Goal: Task Accomplishment & Management: Complete application form

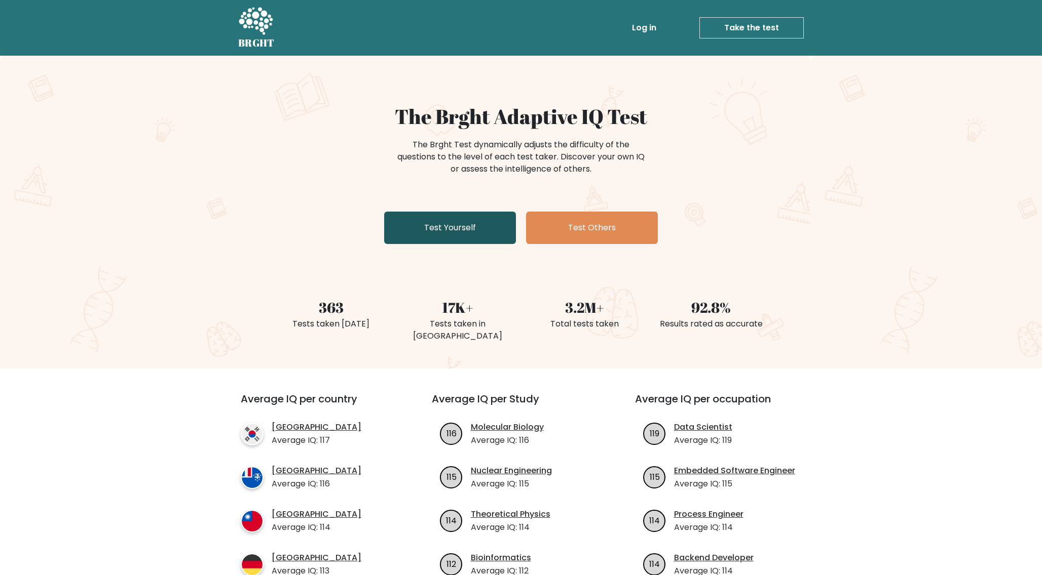
click at [470, 229] on link "Test Yourself" at bounding box center [450, 228] width 132 height 32
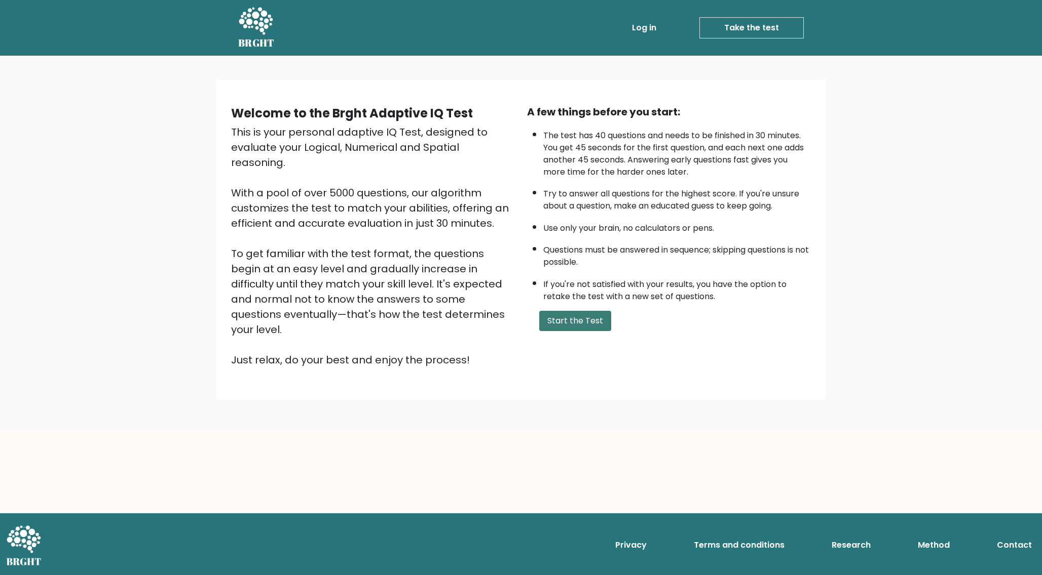
click at [567, 324] on button "Start the Test" at bounding box center [575, 321] width 72 height 20
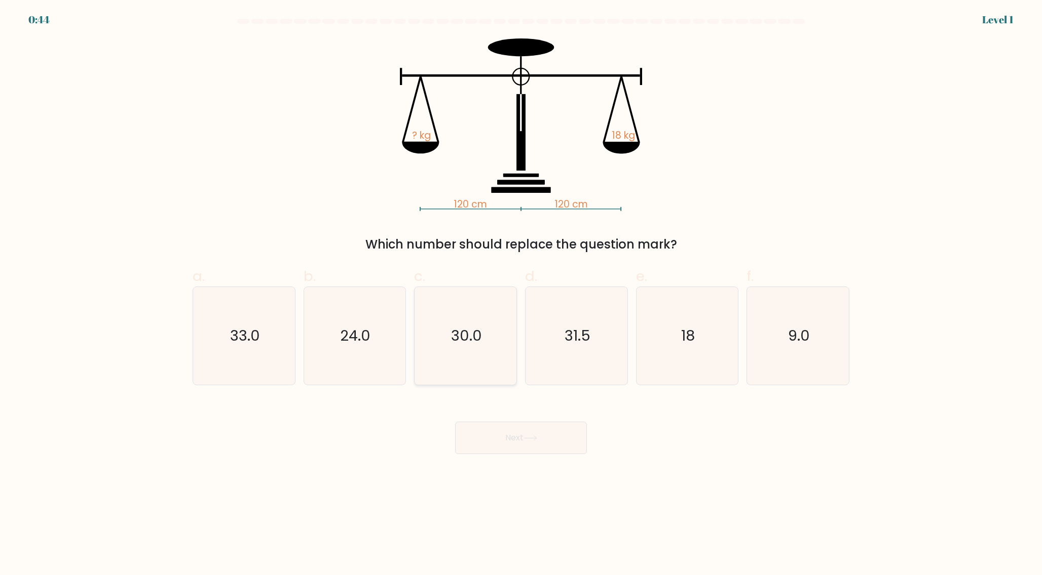
click at [482, 349] on icon "30.0" at bounding box center [465, 336] width 98 height 98
click at [521, 294] on input "c. 30.0" at bounding box center [521, 291] width 1 height 7
radio input "true"
click at [515, 440] on button "Next" at bounding box center [521, 438] width 132 height 32
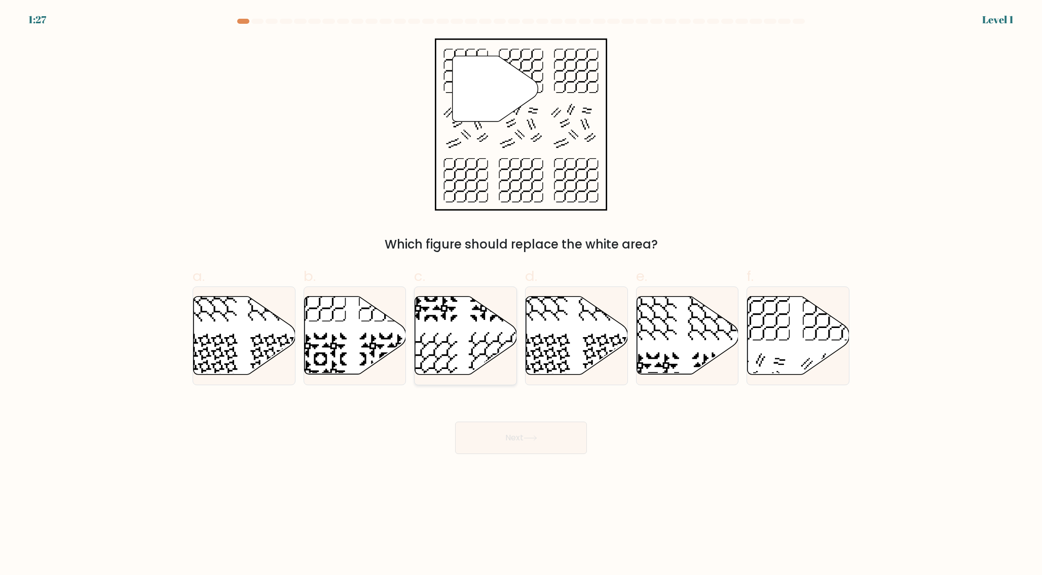
click at [470, 359] on icon at bounding box center [466, 336] width 102 height 78
click at [521, 294] on input "c." at bounding box center [521, 291] width 1 height 7
radio input "true"
click at [505, 436] on button "Next" at bounding box center [521, 438] width 132 height 32
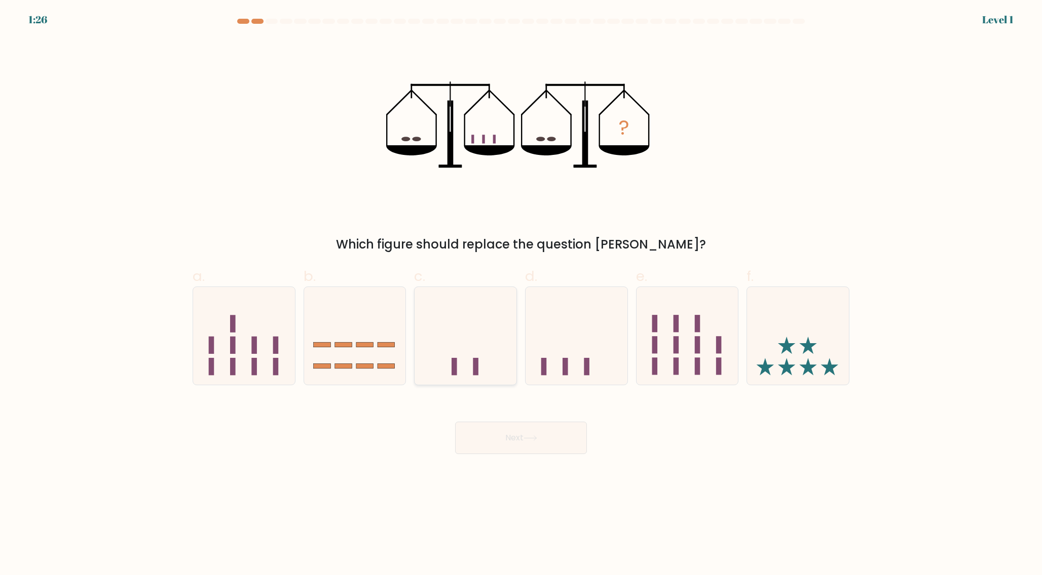
click at [477, 361] on rect at bounding box center [476, 366] width 6 height 17
click at [521, 294] on input "c." at bounding box center [521, 291] width 1 height 7
radio input "true"
click at [513, 422] on button "Next" at bounding box center [521, 438] width 132 height 32
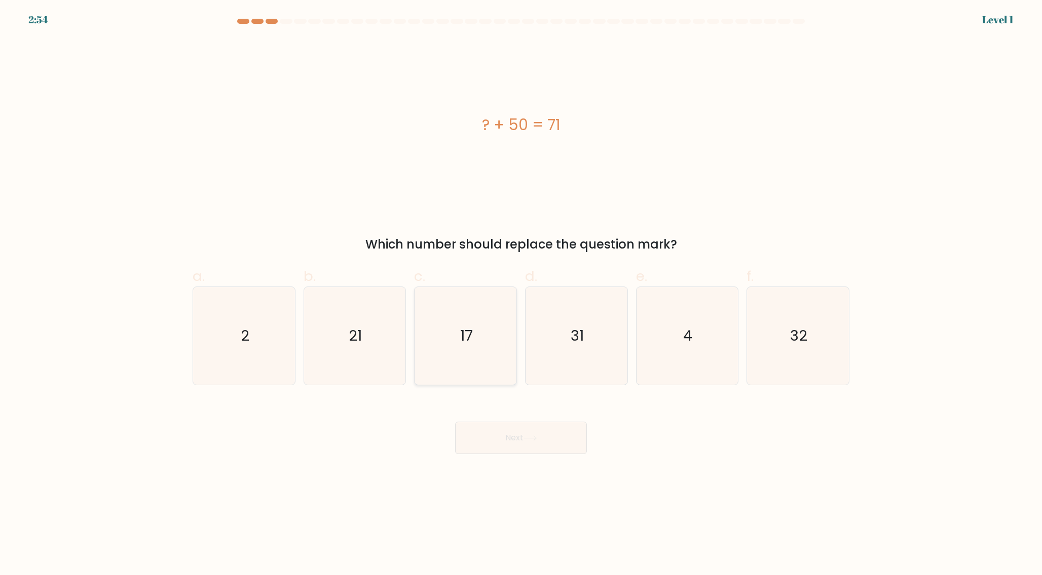
click at [483, 334] on icon "17" at bounding box center [465, 336] width 98 height 98
click at [521, 294] on input "c. 17" at bounding box center [521, 291] width 1 height 7
radio input "true"
click at [536, 441] on icon at bounding box center [530, 438] width 12 height 5
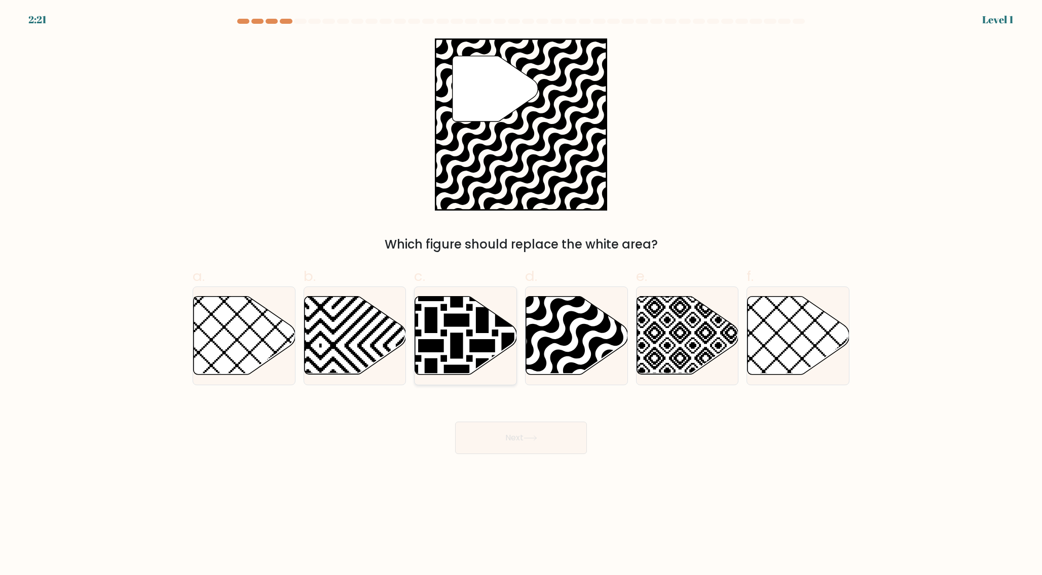
click at [475, 352] on icon at bounding box center [430, 294] width 205 height 205
click at [521, 294] on input "c." at bounding box center [521, 291] width 1 height 7
radio input "true"
click at [455, 422] on button "Next" at bounding box center [521, 438] width 132 height 32
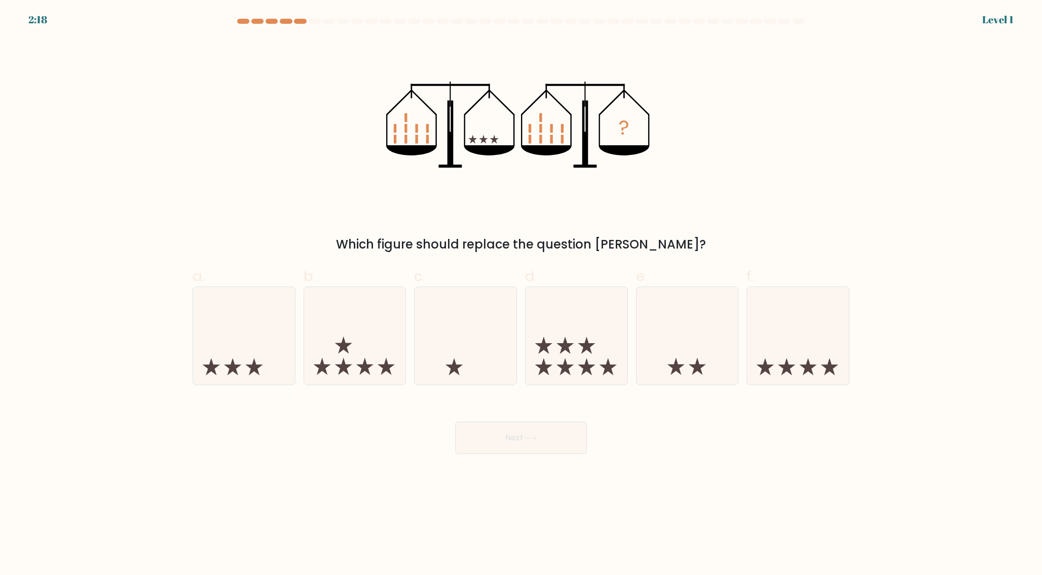
click at [475, 352] on icon at bounding box center [465, 336] width 102 height 84
click at [521, 294] on input "c." at bounding box center [521, 291] width 1 height 7
radio input "true"
click at [455, 422] on button "Next" at bounding box center [521, 438] width 132 height 32
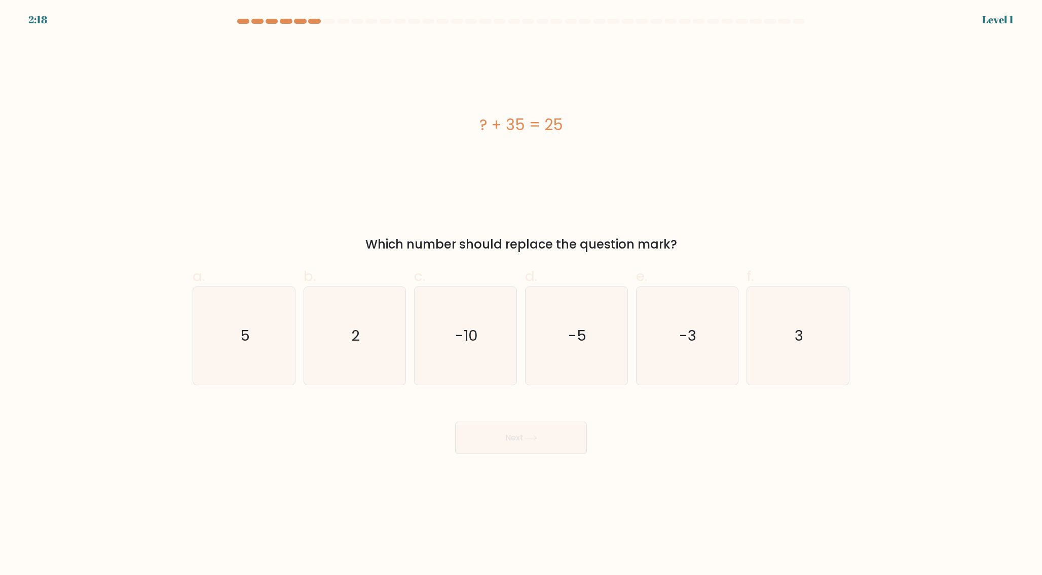
click at [475, 352] on icon "-10" at bounding box center [465, 336] width 98 height 98
click at [521, 294] on input "c. -10" at bounding box center [521, 291] width 1 height 7
radio input "true"
click at [475, 352] on icon "-10" at bounding box center [465, 336] width 97 height 97
click at [521, 294] on input "c. -10" at bounding box center [521, 291] width 1 height 7
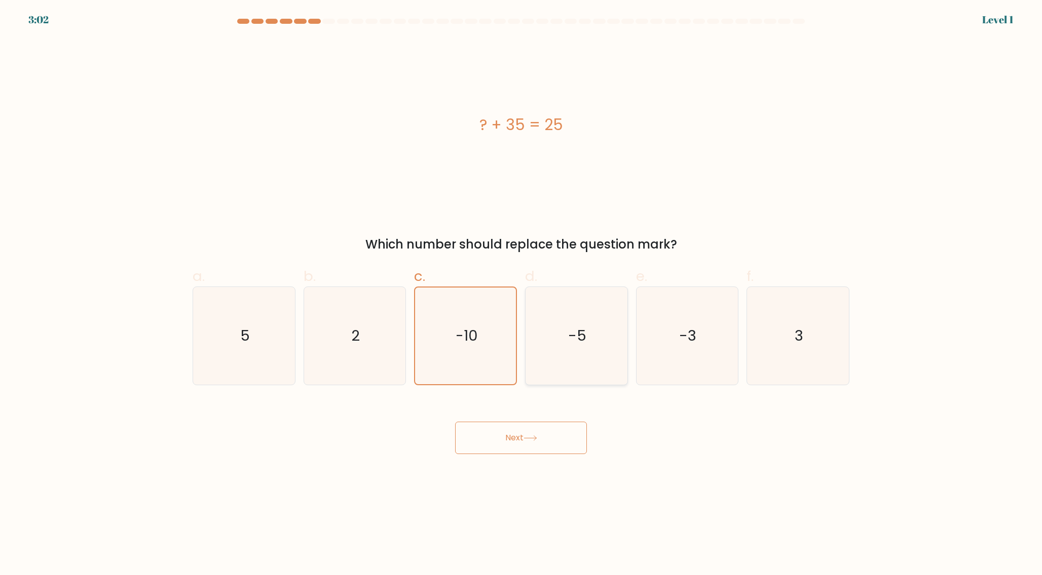
click at [538, 338] on icon "-5" at bounding box center [576, 336] width 98 height 98
click at [521, 294] on input "d. -5" at bounding box center [521, 291] width 1 height 7
radio input "true"
click at [455, 422] on button "Next" at bounding box center [521, 438] width 132 height 32
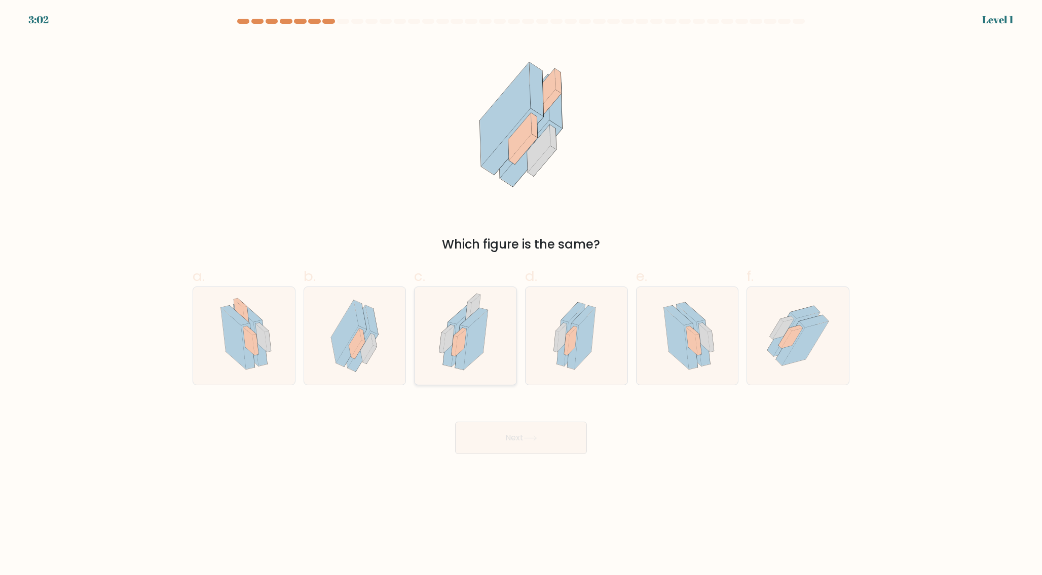
click at [489, 336] on icon at bounding box center [465, 336] width 67 height 98
click at [521, 294] on input "c." at bounding box center [521, 291] width 1 height 7
radio input "true"
click at [455, 422] on button "Next" at bounding box center [521, 438] width 132 height 32
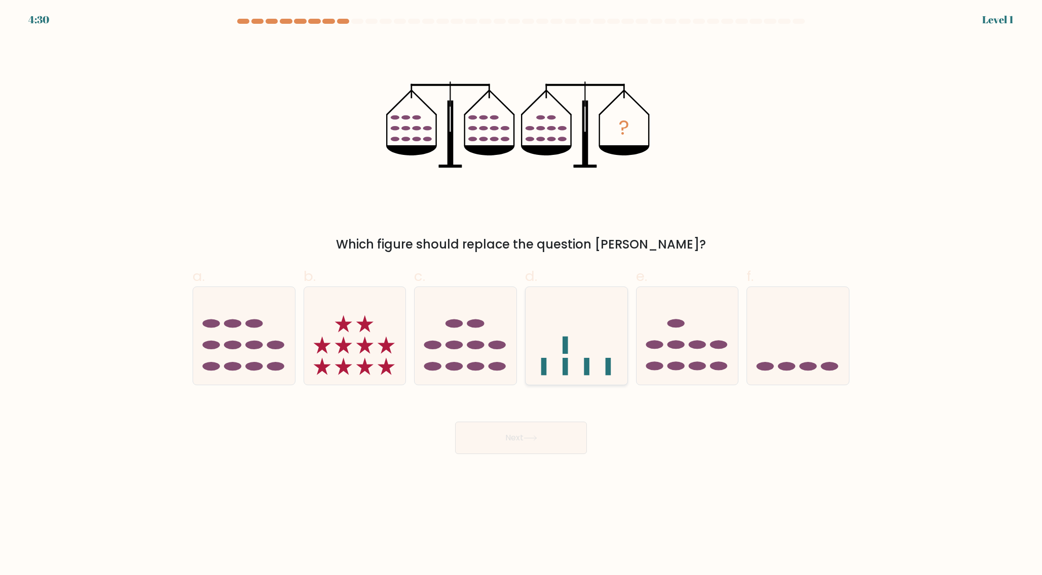
click at [567, 334] on icon at bounding box center [576, 336] width 102 height 84
click at [521, 294] on input "d." at bounding box center [521, 291] width 1 height 7
radio input "true"
click at [455, 422] on button "Next" at bounding box center [521, 438] width 132 height 32
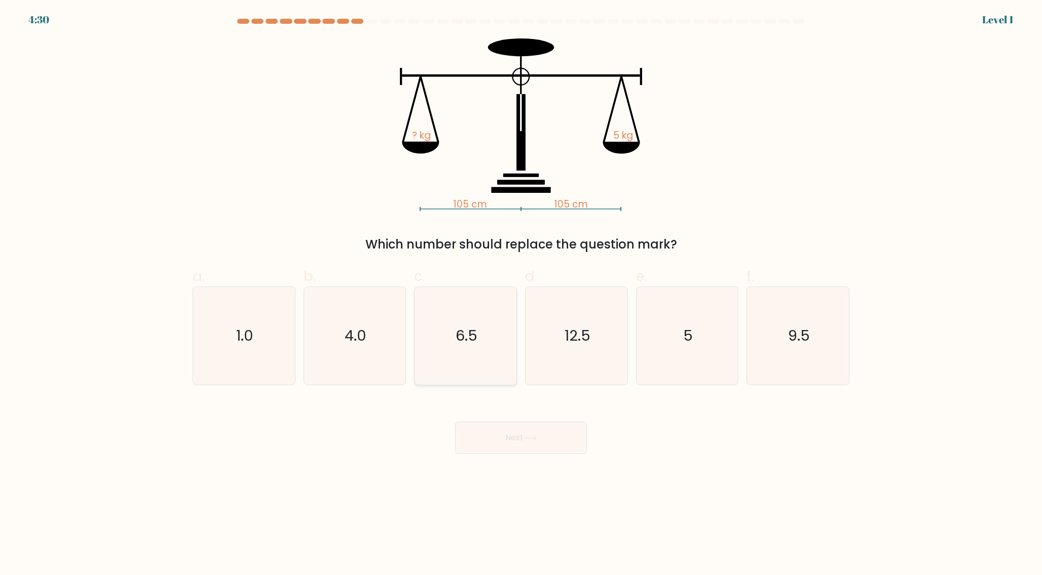
click at [503, 339] on icon "6.5" at bounding box center [465, 336] width 98 height 98
click at [521, 294] on input "c. 6.5" at bounding box center [521, 291] width 1 height 7
radio input "true"
click at [455, 422] on button "Next" at bounding box center [521, 438] width 132 height 32
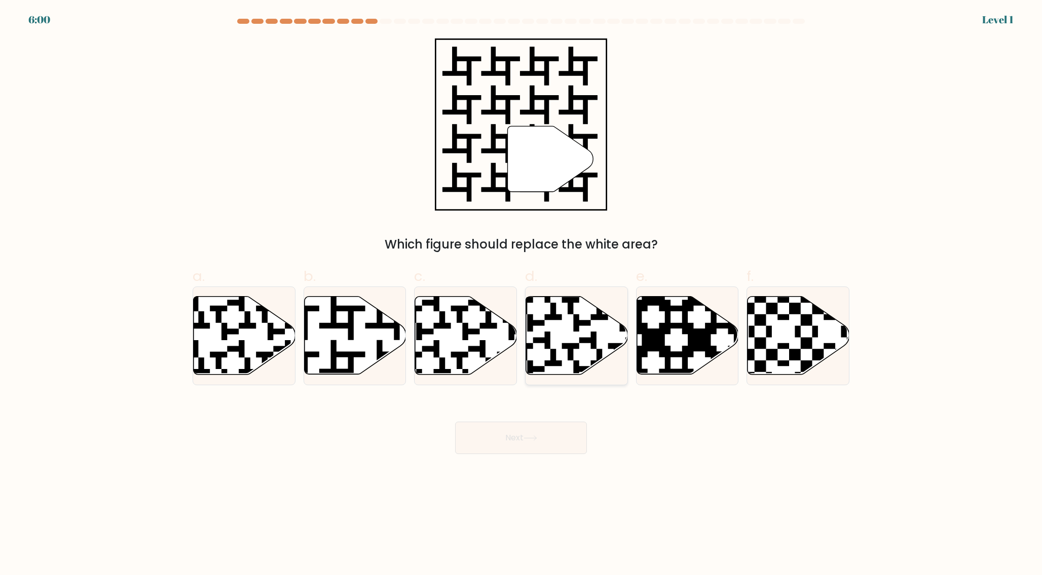
click at [567, 348] on icon at bounding box center [608, 378] width 184 height 184
click at [521, 294] on input "d." at bounding box center [521, 291] width 1 height 7
radio input "true"
click at [455, 422] on button "Next" at bounding box center [521, 438] width 132 height 32
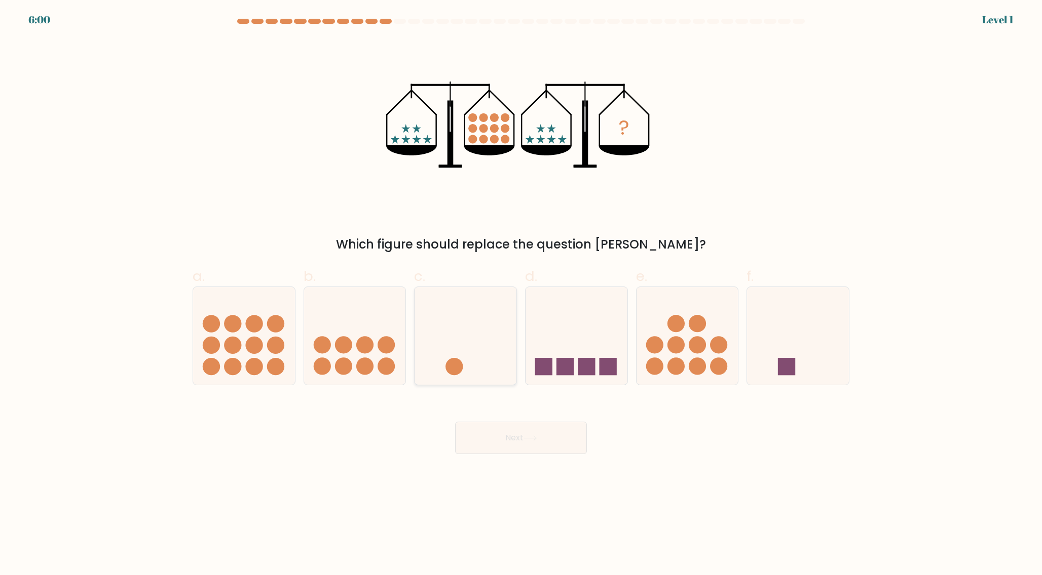
click at [505, 352] on icon at bounding box center [465, 336] width 102 height 84
click at [521, 294] on input "c." at bounding box center [521, 291] width 1 height 7
radio input "true"
click at [455, 422] on button "Next" at bounding box center [521, 438] width 132 height 32
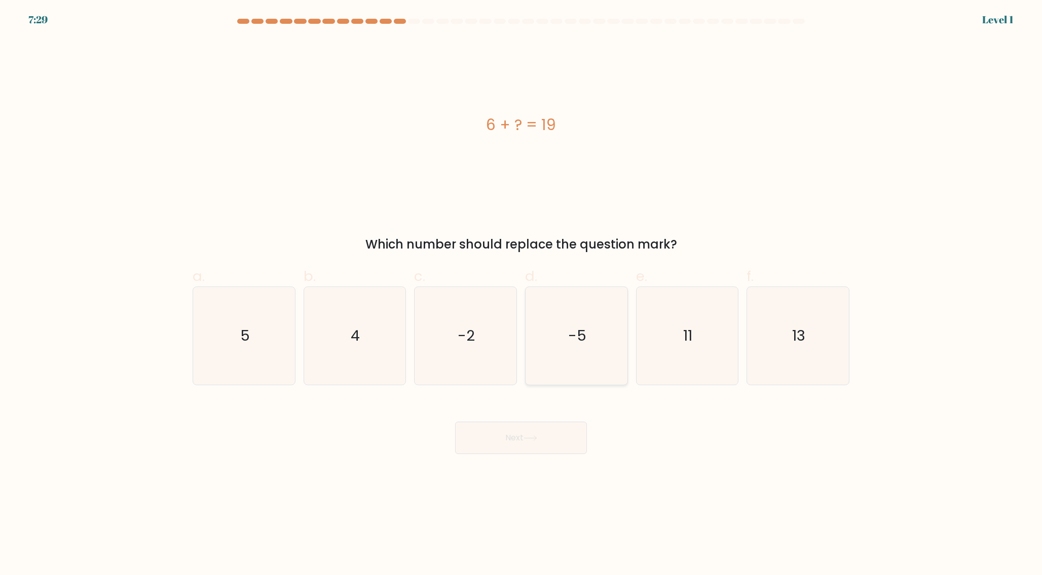
click at [589, 350] on icon "-5" at bounding box center [576, 336] width 98 height 98
click at [521, 294] on input "d. -5" at bounding box center [521, 291] width 1 height 7
radio input "true"
click at [455, 422] on button "Next" at bounding box center [521, 438] width 132 height 32
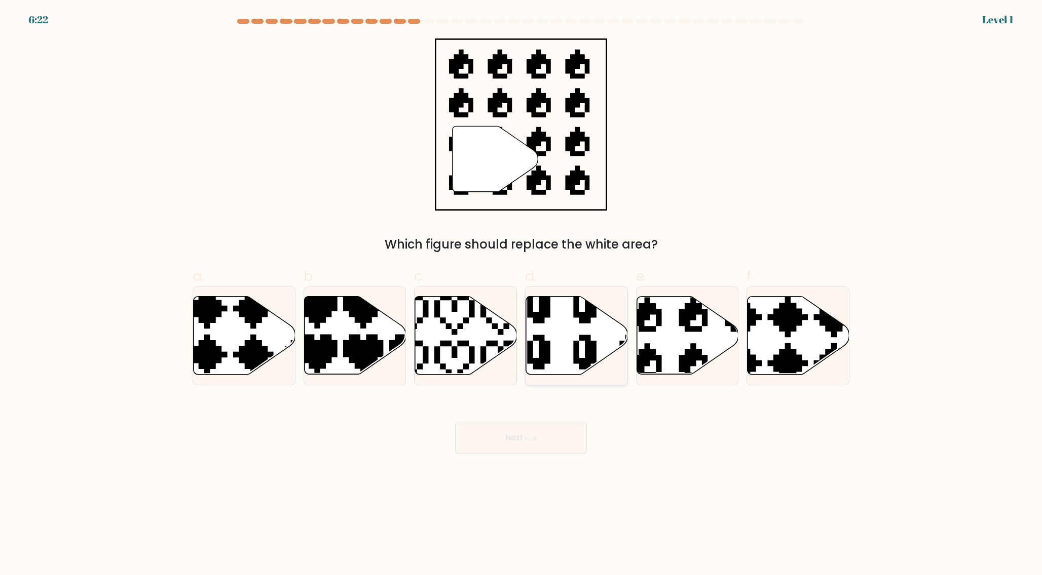
click at [580, 335] on icon at bounding box center [608, 375] width 162 height 173
click at [521, 294] on input "d." at bounding box center [521, 291] width 1 height 7
radio input "true"
click at [528, 442] on button "Next" at bounding box center [521, 438] width 132 height 32
click at [517, 434] on button "Next" at bounding box center [521, 438] width 132 height 32
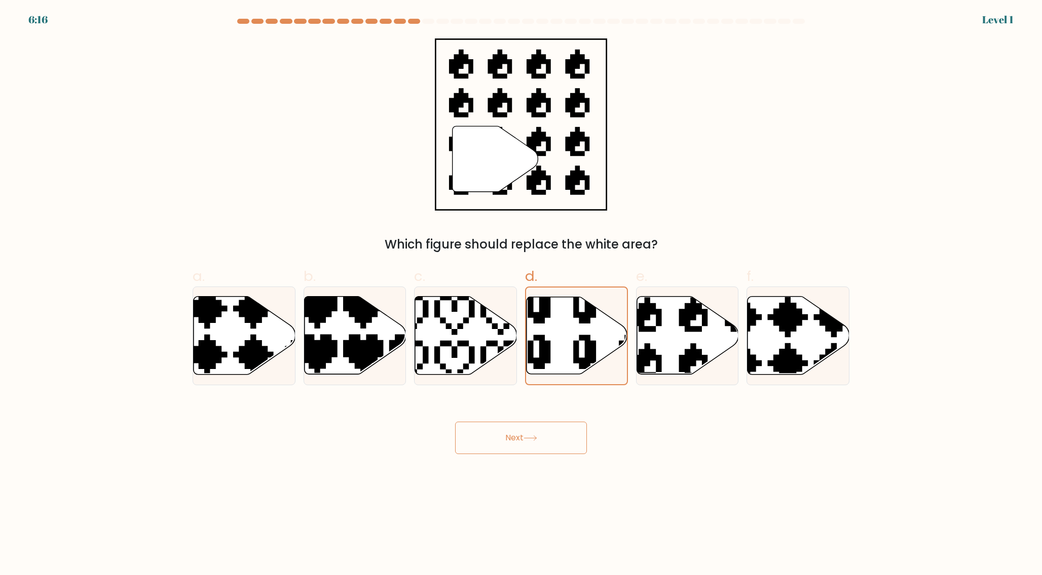
click at [531, 431] on button "Next" at bounding box center [521, 438] width 132 height 32
click at [530, 443] on button "Next" at bounding box center [521, 438] width 132 height 32
click at [474, 333] on icon at bounding box center [466, 336] width 102 height 78
click at [521, 294] on input "c." at bounding box center [521, 291] width 1 height 7
radio input "true"
